Goal: Navigation & Orientation: Find specific page/section

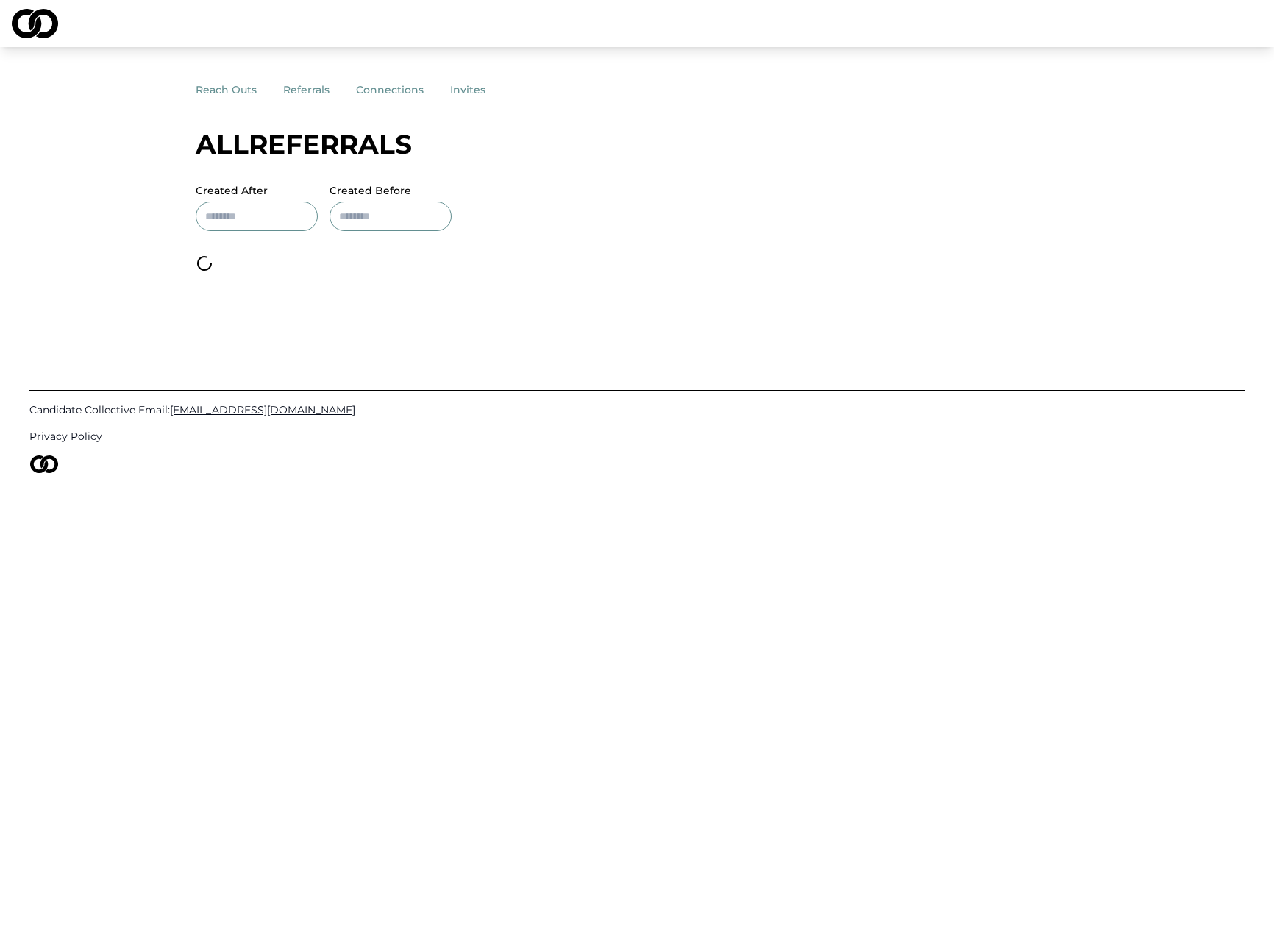
click at [224, 90] on button "reach outs" at bounding box center [239, 90] width 87 height 27
click at [322, 89] on button "referrals" at bounding box center [319, 90] width 73 height 27
click at [385, 88] on button "connections" at bounding box center [402, 90] width 94 height 27
click at [474, 87] on button "invites" at bounding box center [481, 90] width 62 height 27
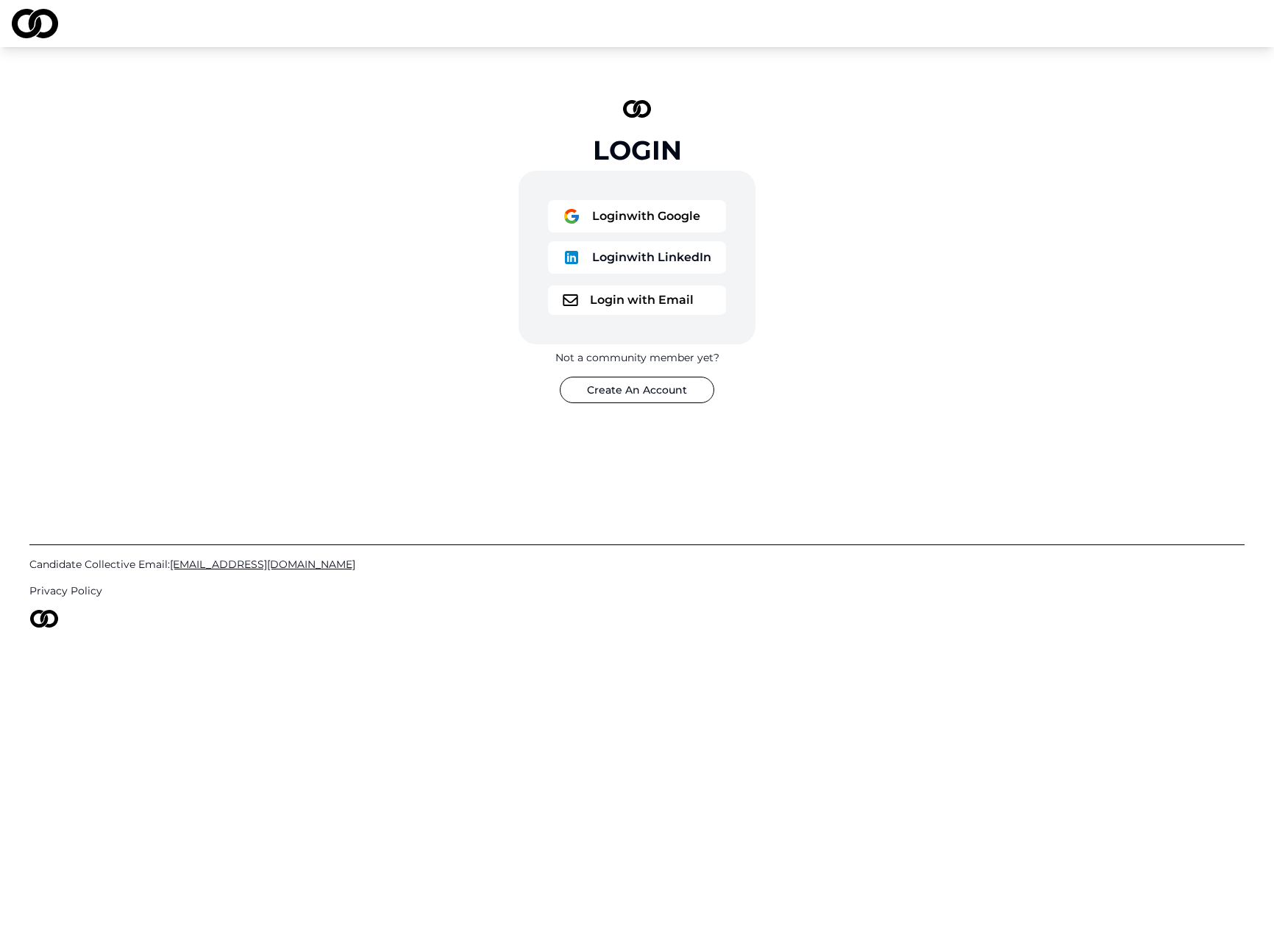
click at [613, 217] on button "Login with Google" at bounding box center [637, 216] width 178 height 33
